Goal: Ask a question

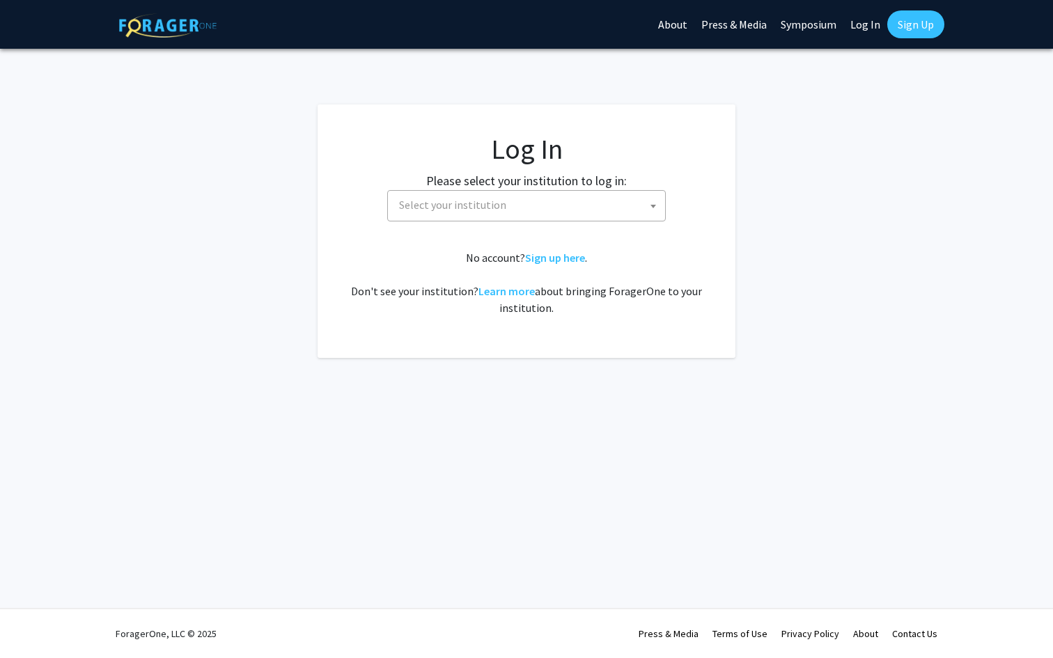
select select
click at [430, 218] on span "Select your institution" at bounding box center [529, 205] width 272 height 29
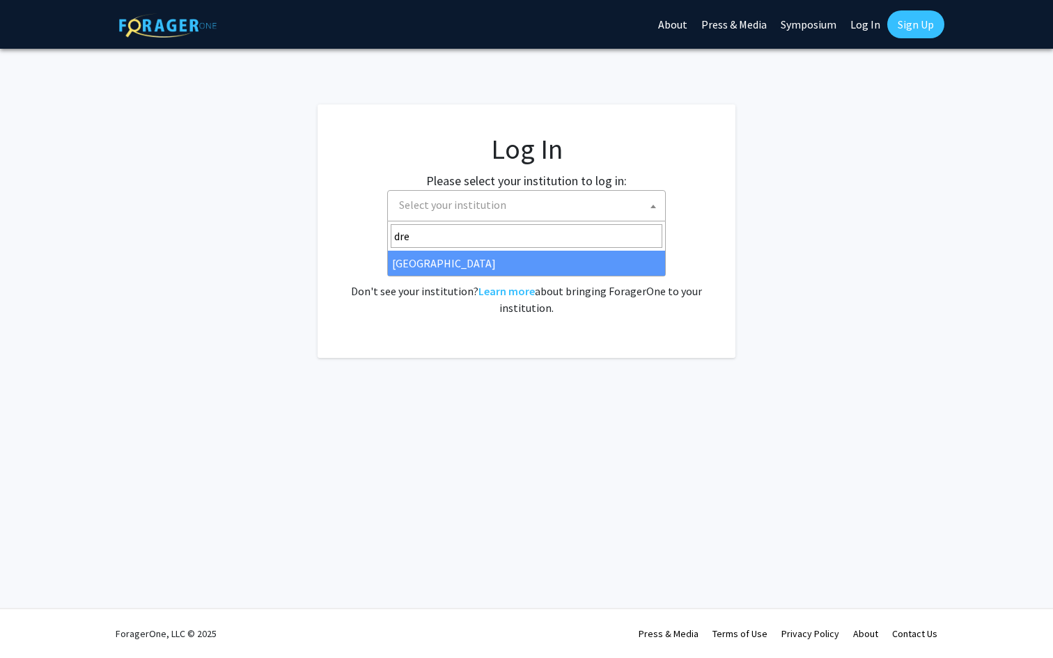
type input "dre"
click at [471, 276] on span "dre [GEOGRAPHIC_DATA]" at bounding box center [526, 248] width 278 height 55
select select "6"
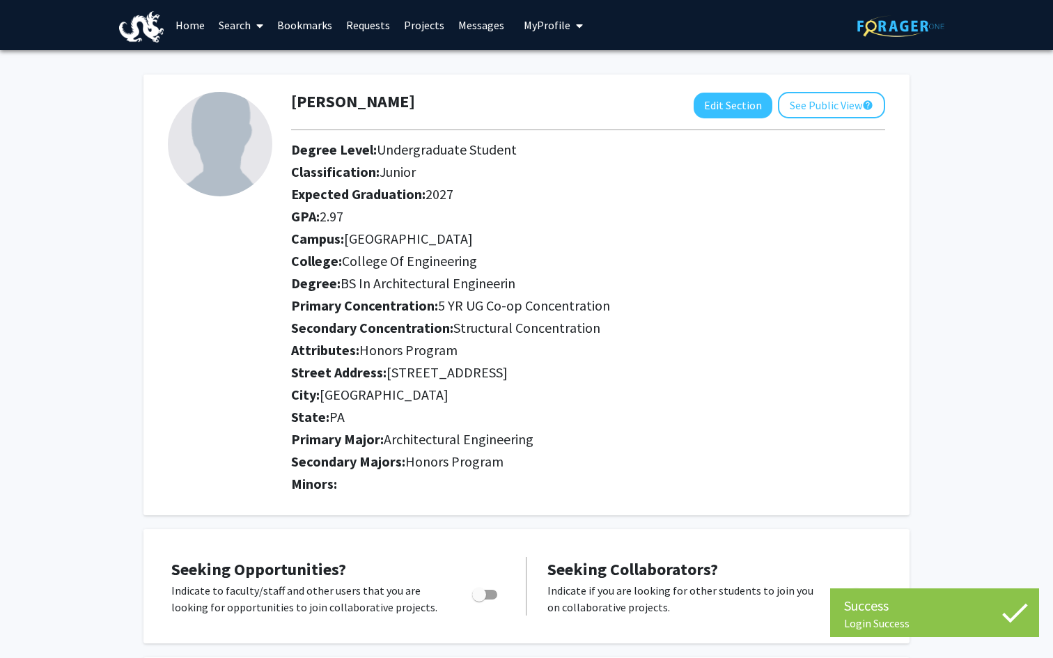
click at [253, 29] on span at bounding box center [257, 25] width 13 height 49
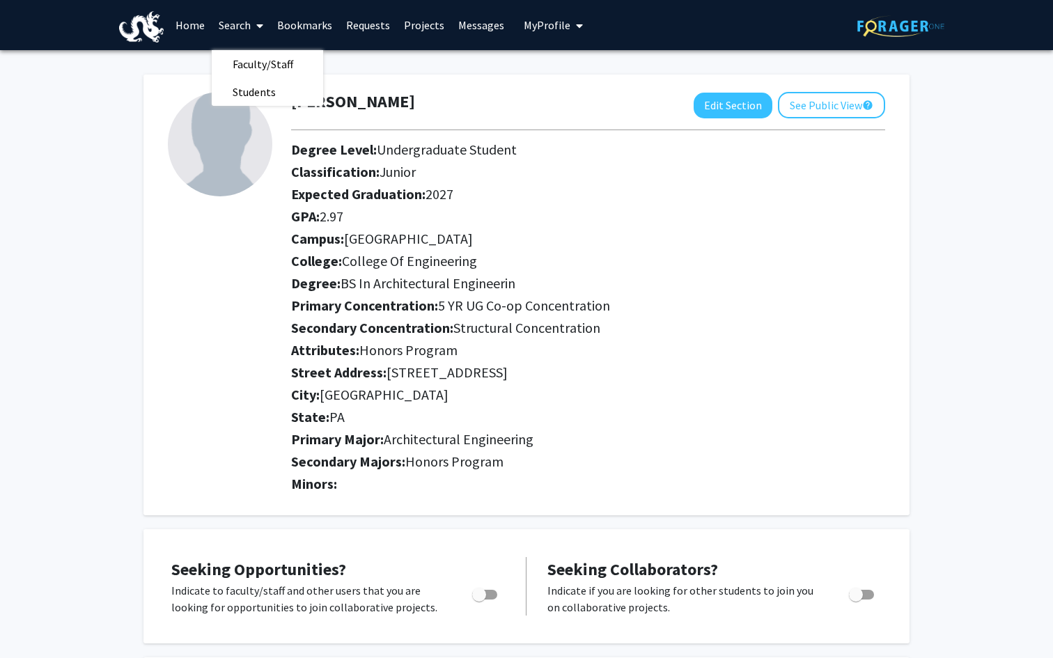
click at [193, 27] on link "Home" at bounding box center [189, 25] width 43 height 49
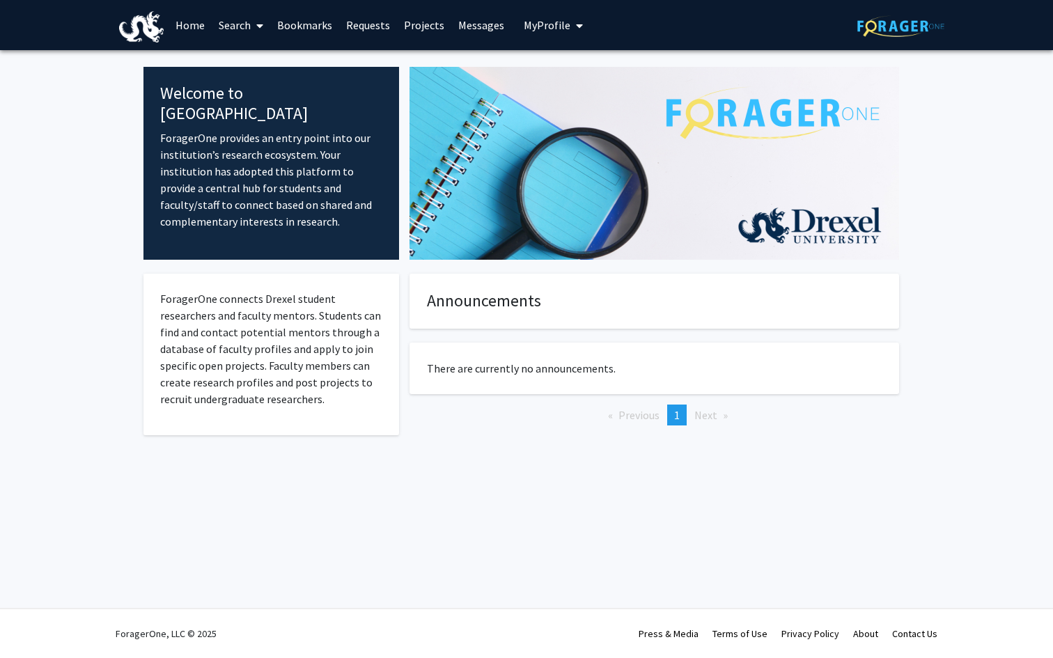
click at [533, 26] on span "My Profile" at bounding box center [547, 25] width 47 height 14
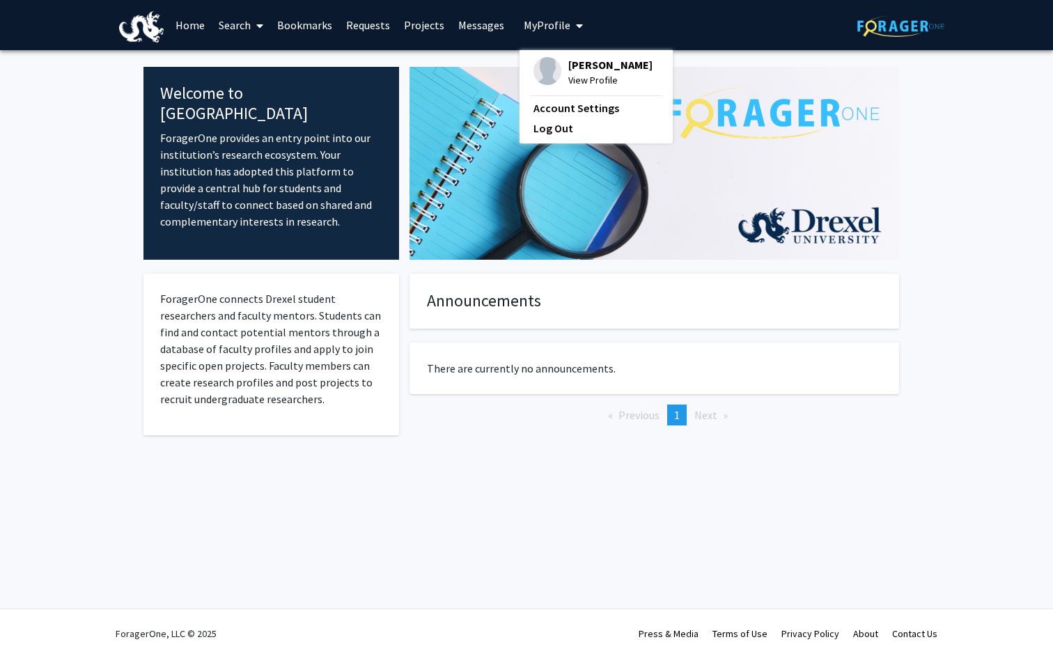
click at [876, 118] on img at bounding box center [653, 163] width 489 height 193
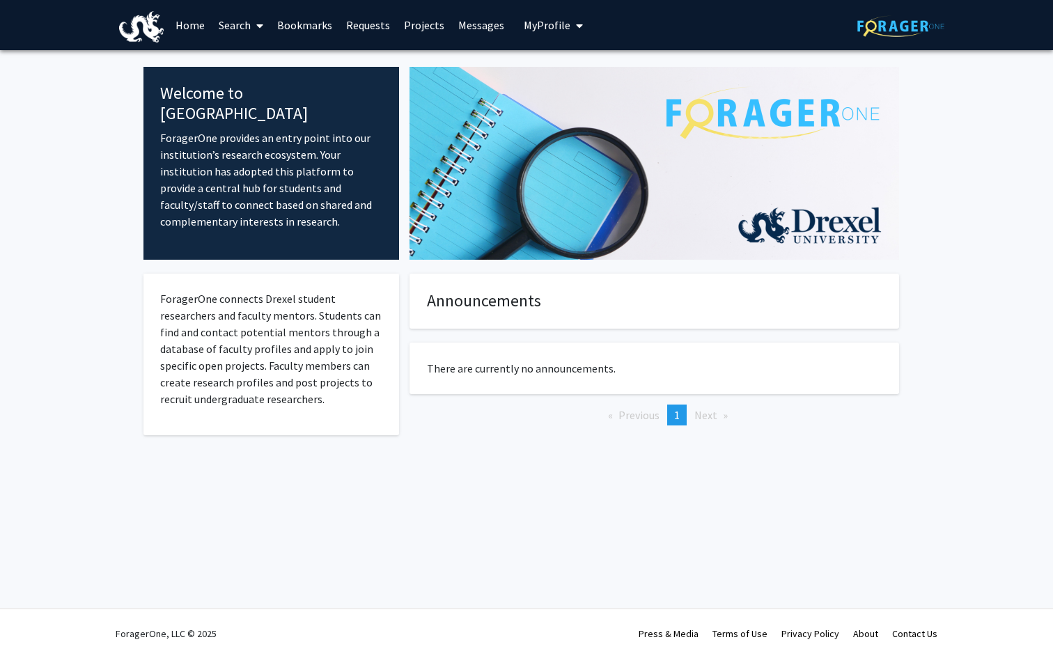
click at [894, 31] on img at bounding box center [900, 26] width 87 height 22
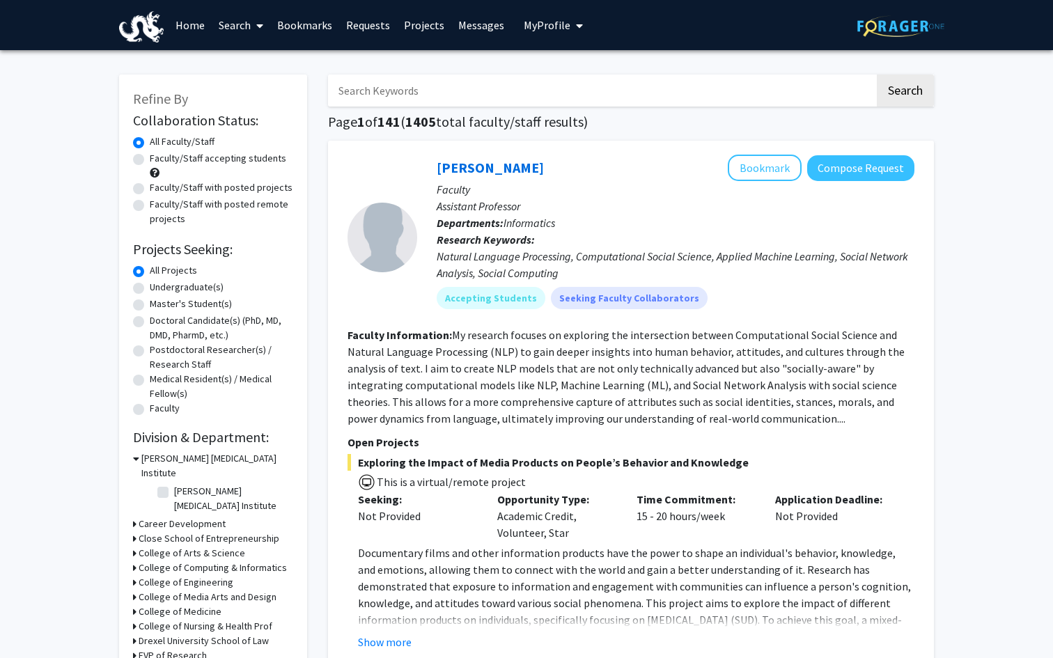
click at [722, 96] on input "Search Keywords" at bounding box center [601, 90] width 546 height 32
type input "v"
type input "VIP"
click at [876, 74] on button "Search" at bounding box center [904, 90] width 57 height 32
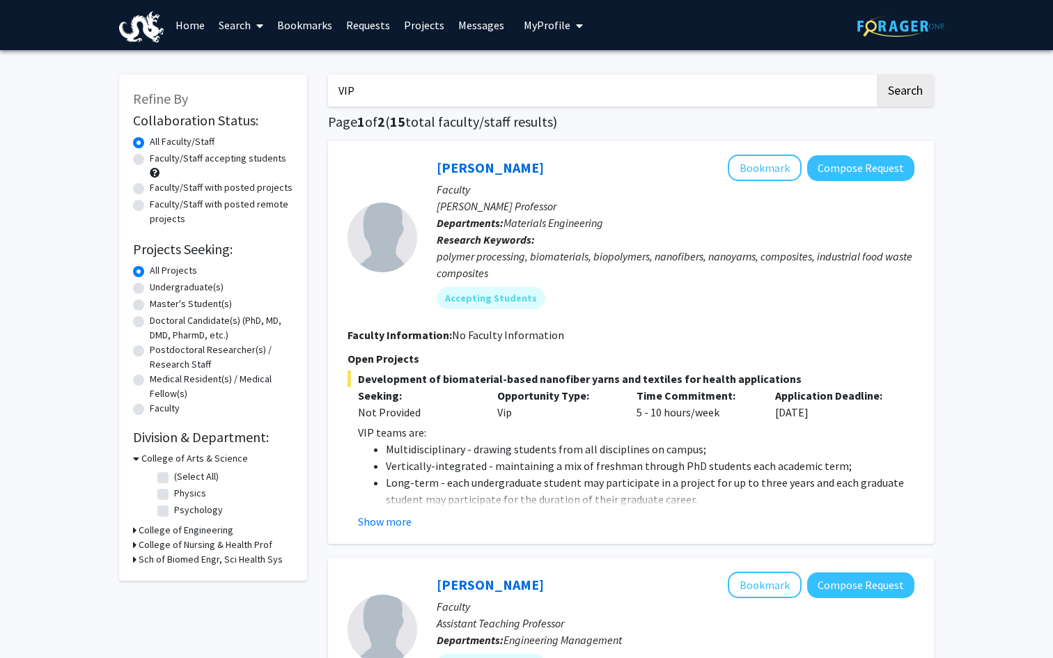
click at [194, 286] on label "Undergraduate(s)" at bounding box center [187, 287] width 74 height 15
click at [159, 286] on input "Undergraduate(s)" at bounding box center [154, 284] width 9 height 9
radio input "true"
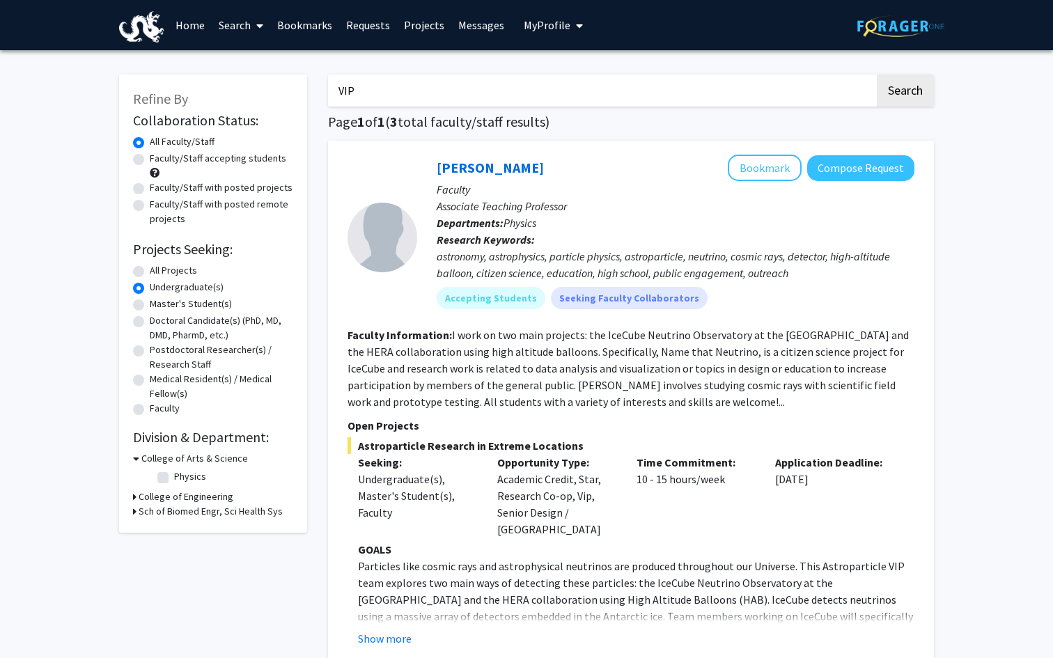
click at [172, 163] on label "Faculty/Staff accepting students" at bounding box center [218, 158] width 136 height 15
click at [159, 160] on input "Faculty/Staff accepting students" at bounding box center [154, 155] width 9 height 9
radio input "true"
click at [196, 497] on h3 "College of Engineering" at bounding box center [186, 496] width 95 height 15
click at [182, 554] on h3 "Sch of Biomed Engr, Sci Health Sys" at bounding box center [211, 547] width 144 height 15
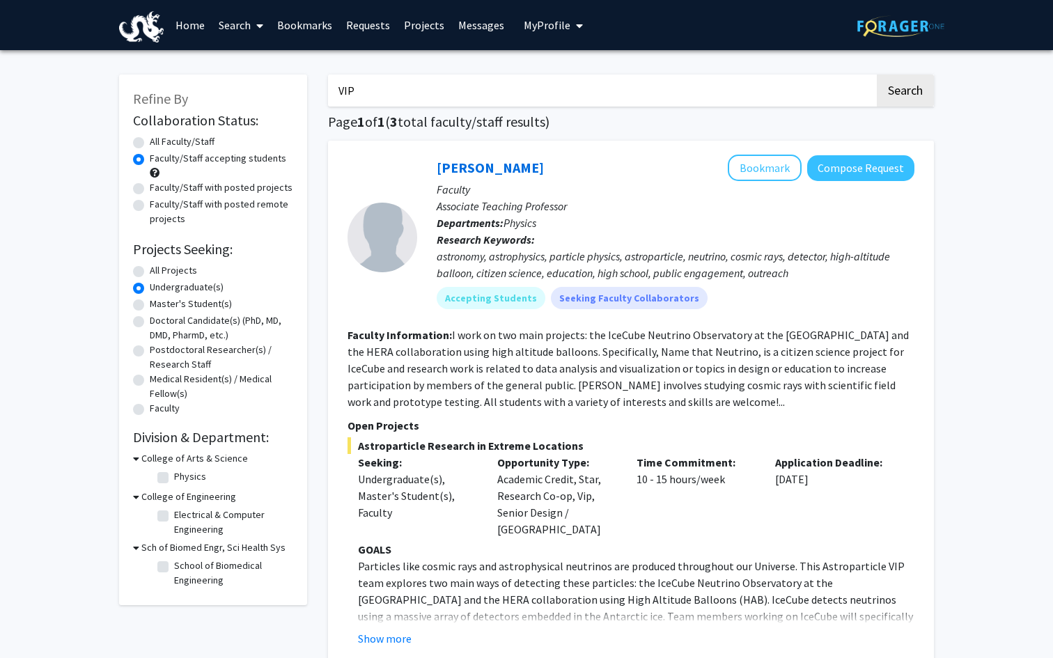
click at [374, 98] on input "VIP" at bounding box center [601, 90] width 546 height 32
type input "V"
click at [876, 74] on button "Search" at bounding box center [904, 90] width 57 height 32
radio input "true"
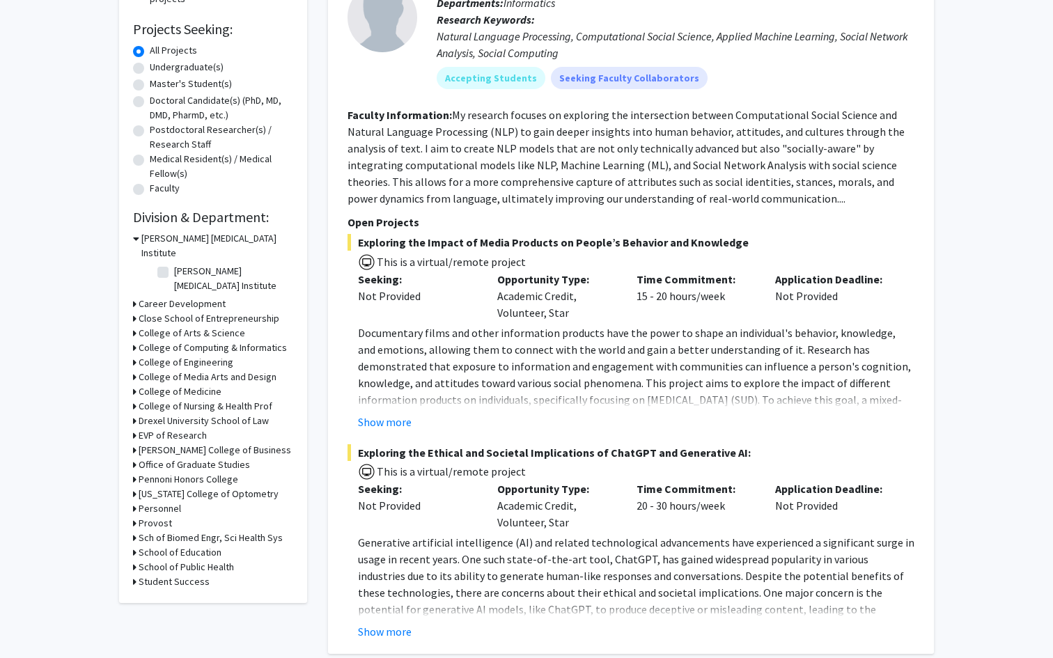
scroll to position [219, 0]
click at [214, 356] on h3 "College of Engineering" at bounding box center [186, 363] width 95 height 15
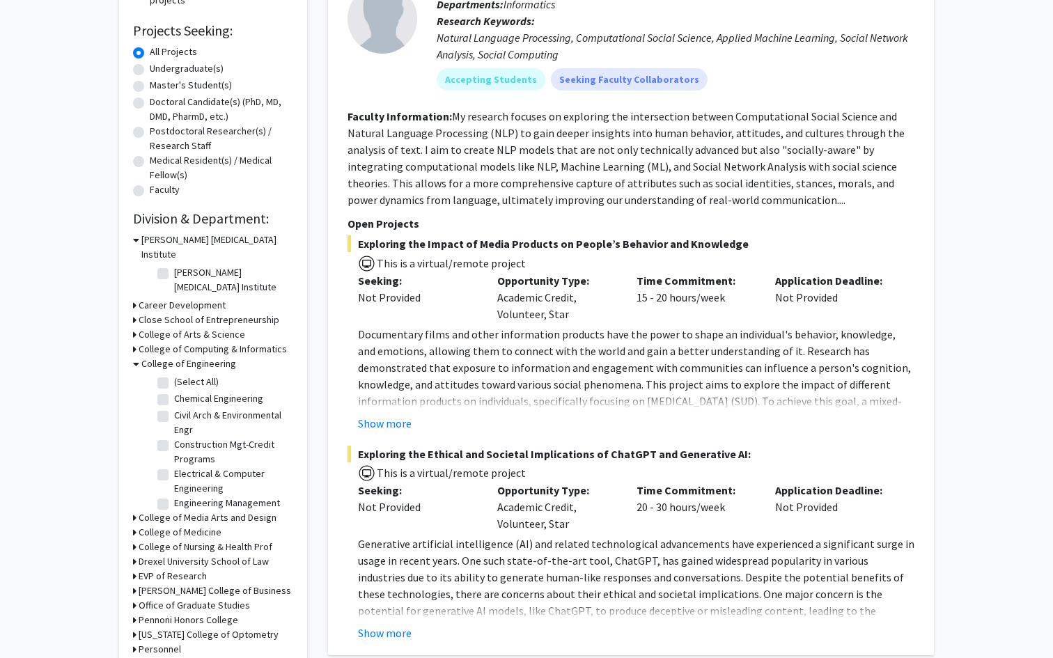
click at [193, 408] on label "Civil Arch & Environmental Engr" at bounding box center [232, 422] width 116 height 29
click at [183, 408] on input "Civil Arch & Environmental Engr" at bounding box center [178, 412] width 9 height 9
checkbox input "true"
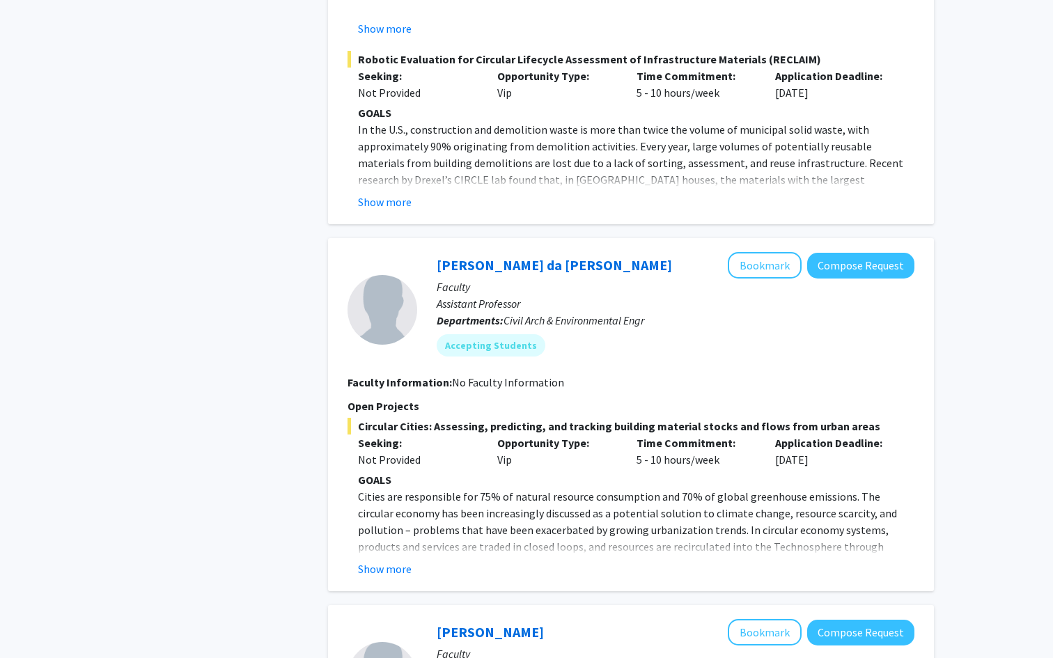
scroll to position [1725, 0]
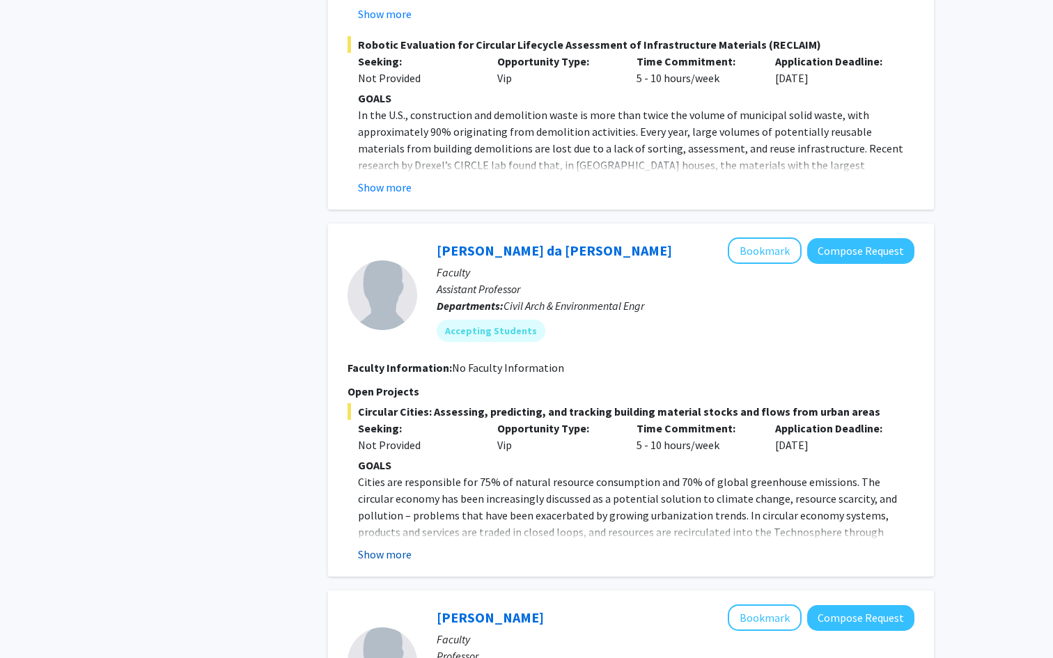
click at [394, 546] on button "Show more" at bounding box center [385, 554] width 54 height 17
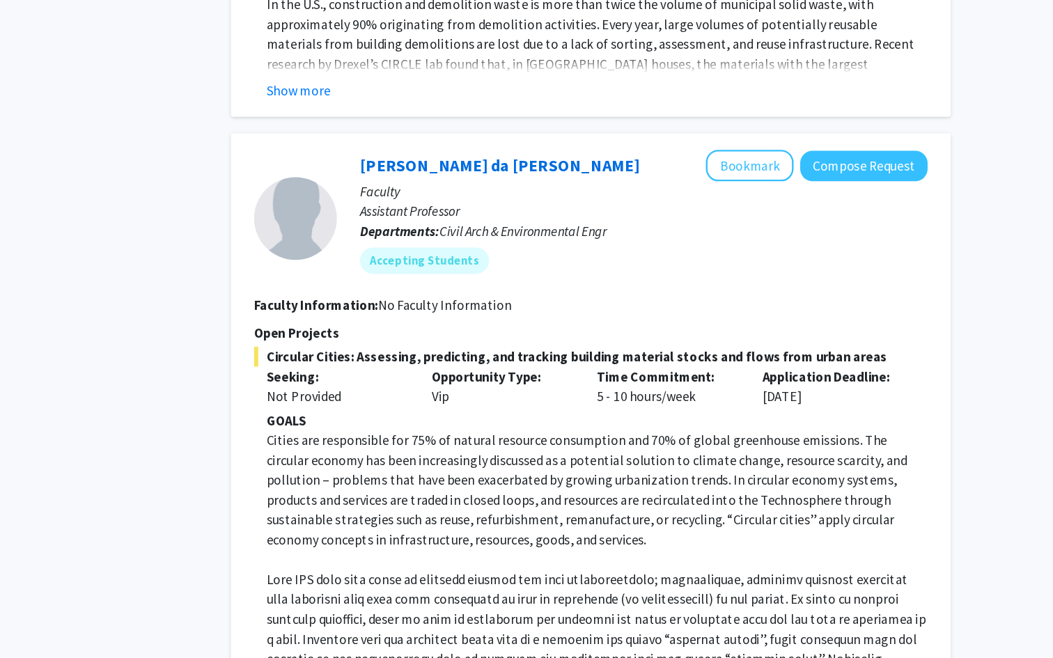
scroll to position [1833, 0]
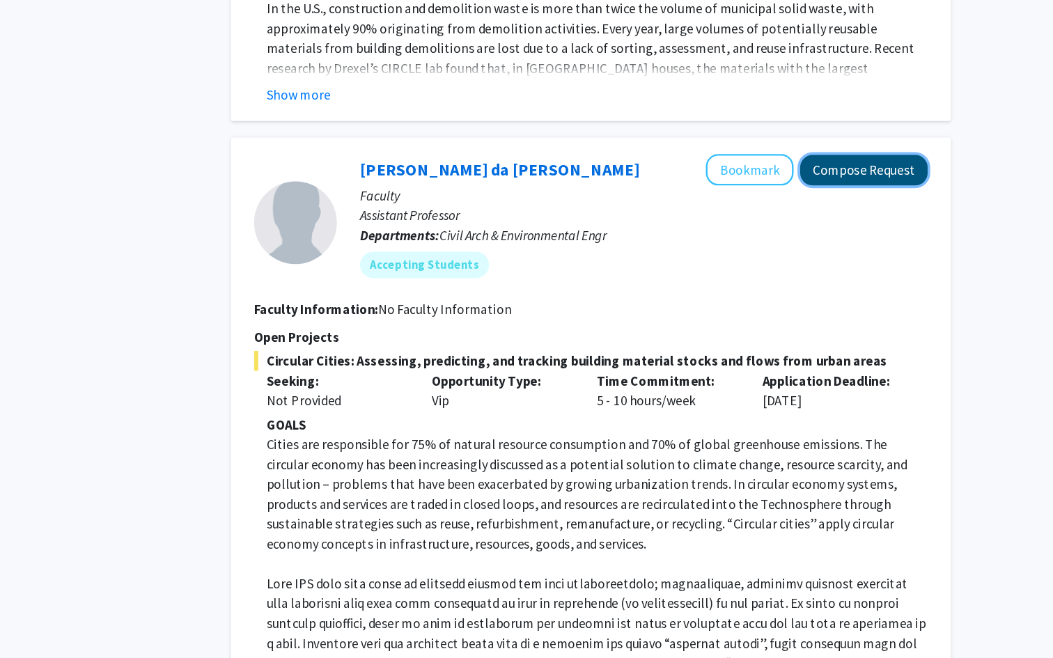
click at [840, 134] on button "Compose Request" at bounding box center [860, 143] width 107 height 26
